Goal: Transaction & Acquisition: Purchase product/service

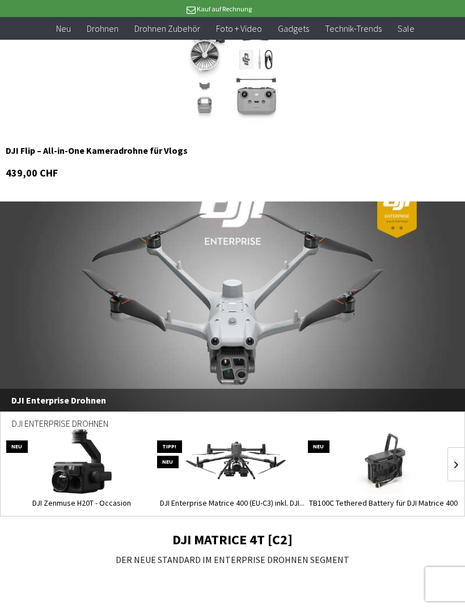
scroll to position [825, 0]
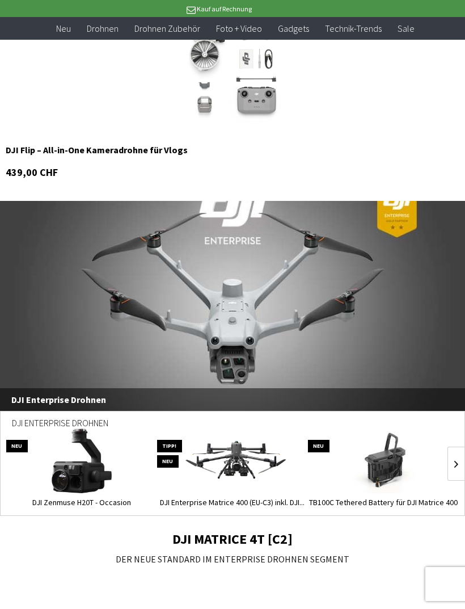
click at [81, 487] on img at bounding box center [81, 460] width 65 height 65
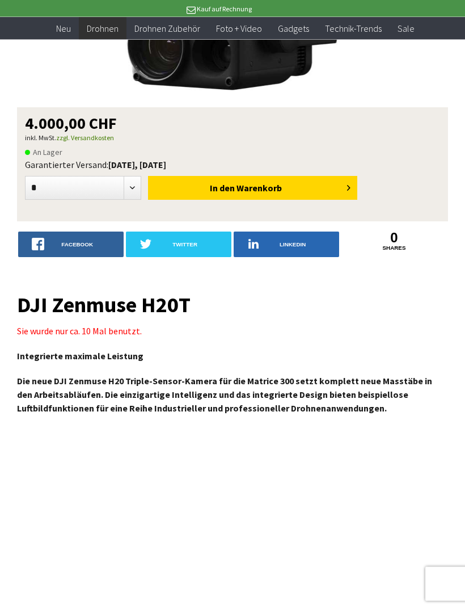
scroll to position [294, 0]
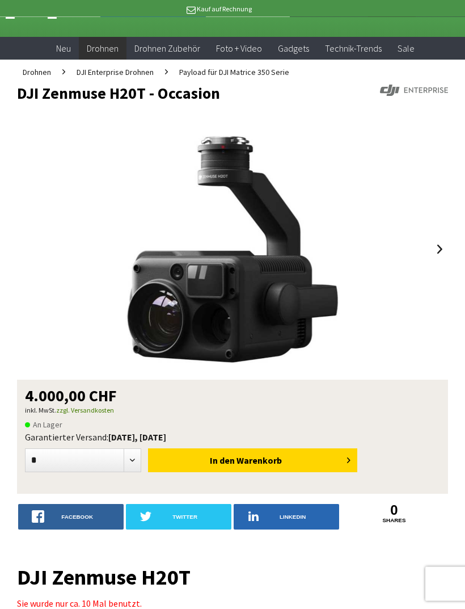
scroll to position [0, 0]
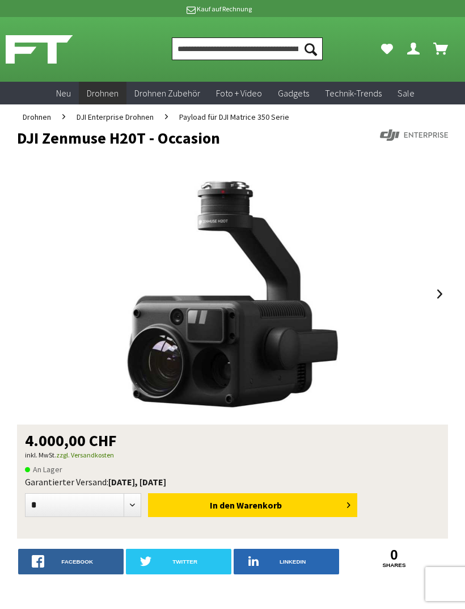
click at [264, 49] on input "Produkt, Marke, Kategorie, EAN, Artikelnummer…" at bounding box center [247, 48] width 151 height 23
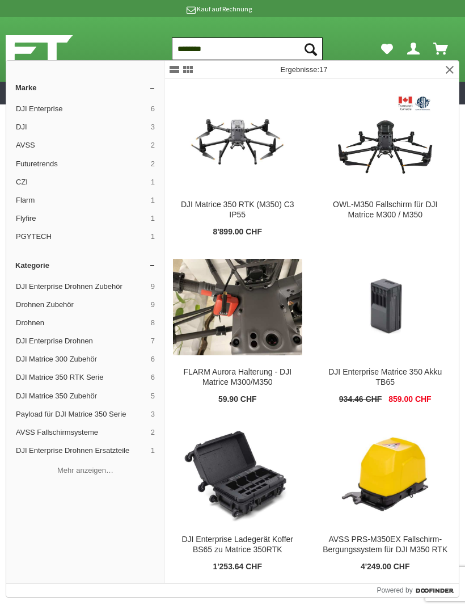
type input "********"
click at [311, 49] on button "Suchen" at bounding box center [311, 48] width 24 height 23
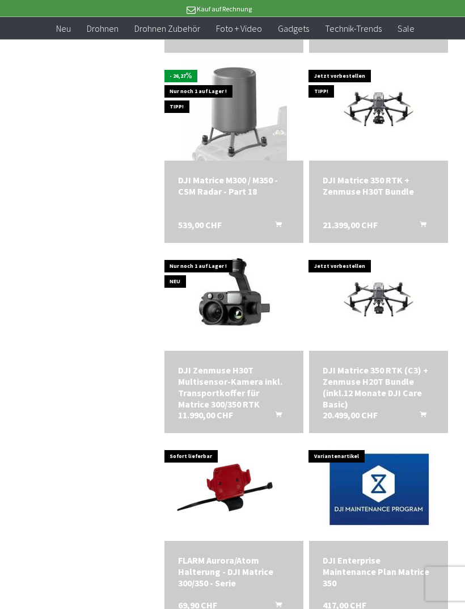
scroll to position [723, 0]
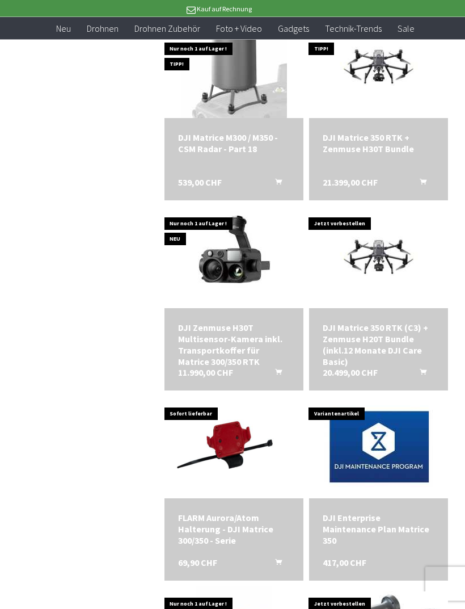
scroll to position [749, 0]
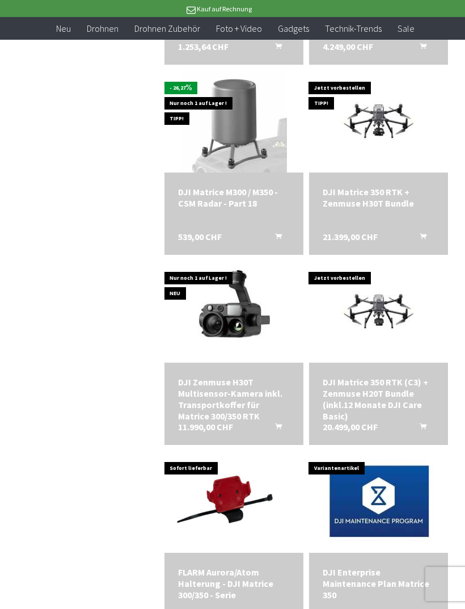
scroll to position [709, 0]
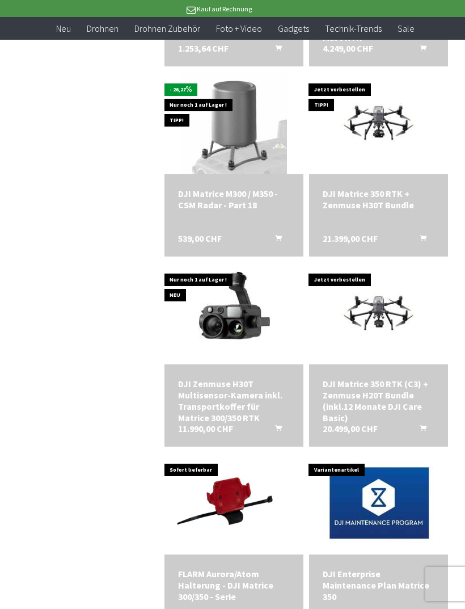
click at [250, 400] on div "DJI Zenmuse H30T Multisensor-Kamera inkl. Transportkoffer für Matrice 300/350 R…" at bounding box center [234, 400] width 112 height 45
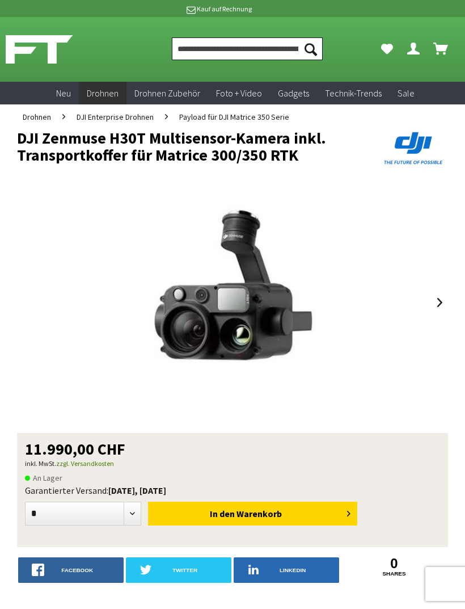
click at [259, 49] on input "Produkt, Marke, Kategorie, EAN, Artikelnummer…" at bounding box center [247, 48] width 151 height 23
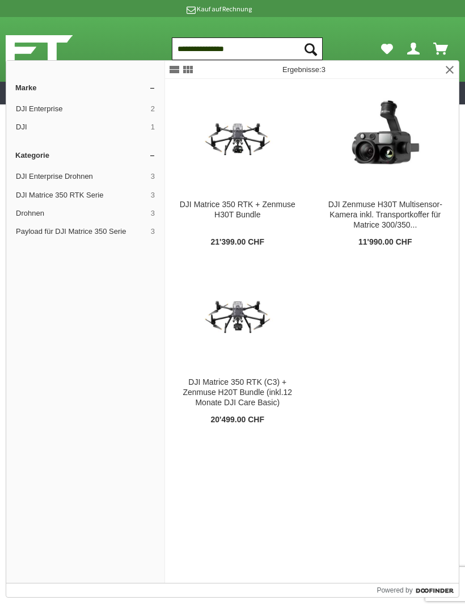
type input "**********"
click at [311, 49] on button "Suchen" at bounding box center [311, 48] width 24 height 23
